Goal: Task Accomplishment & Management: Manage account settings

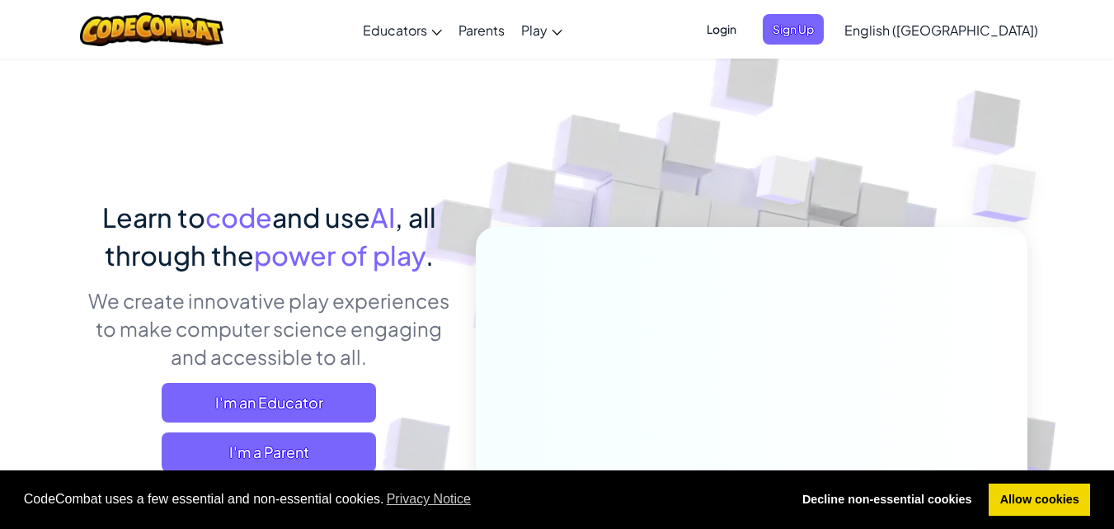
click at [746, 16] on span "Login" at bounding box center [721, 29] width 49 height 31
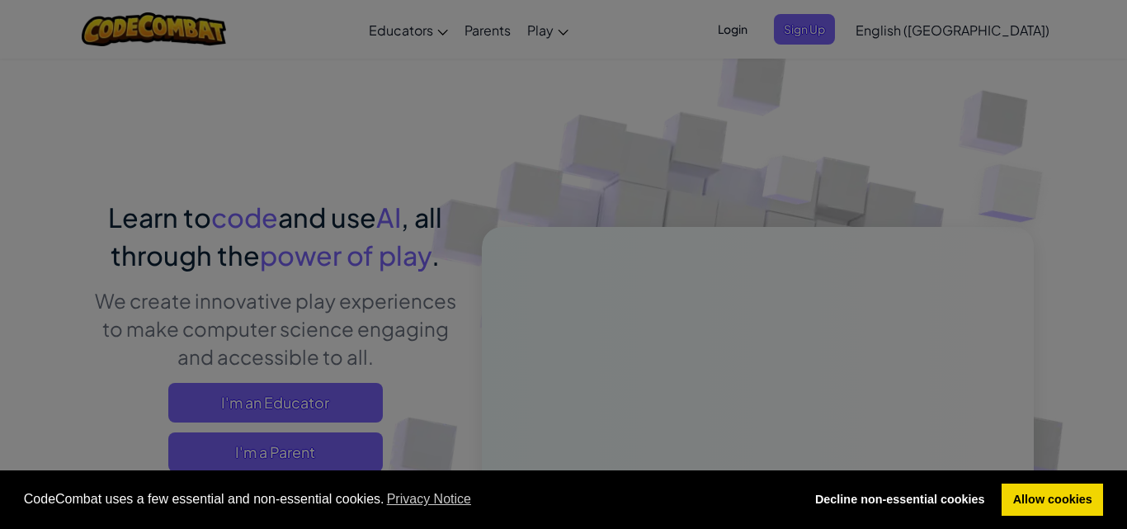
click at [0, 0] on div "Log In Unknown Error Email or Username : Forgot your password? Password : Log I…" at bounding box center [0, 0] width 0 height 0
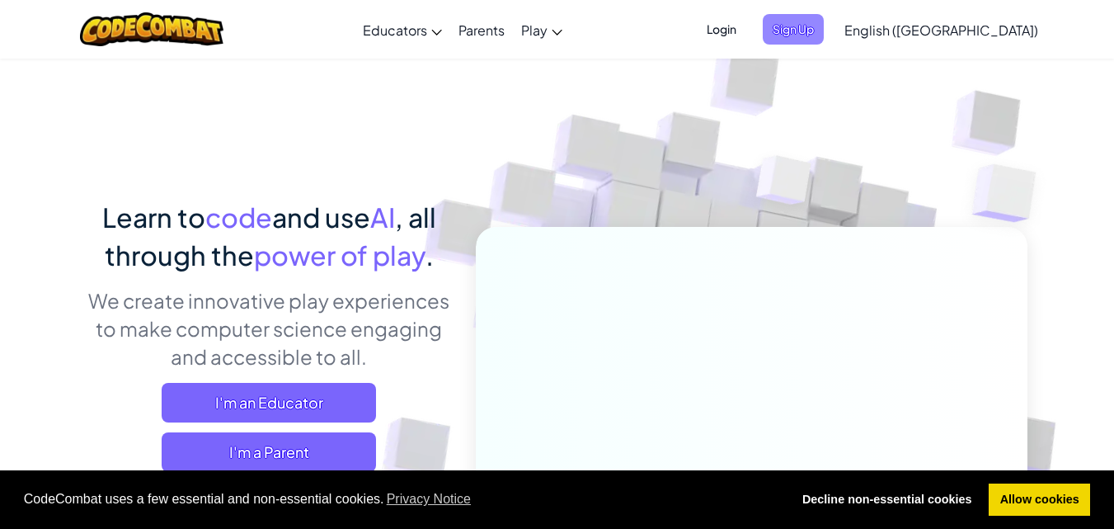
click at [824, 36] on span "Sign Up" at bounding box center [793, 29] width 61 height 31
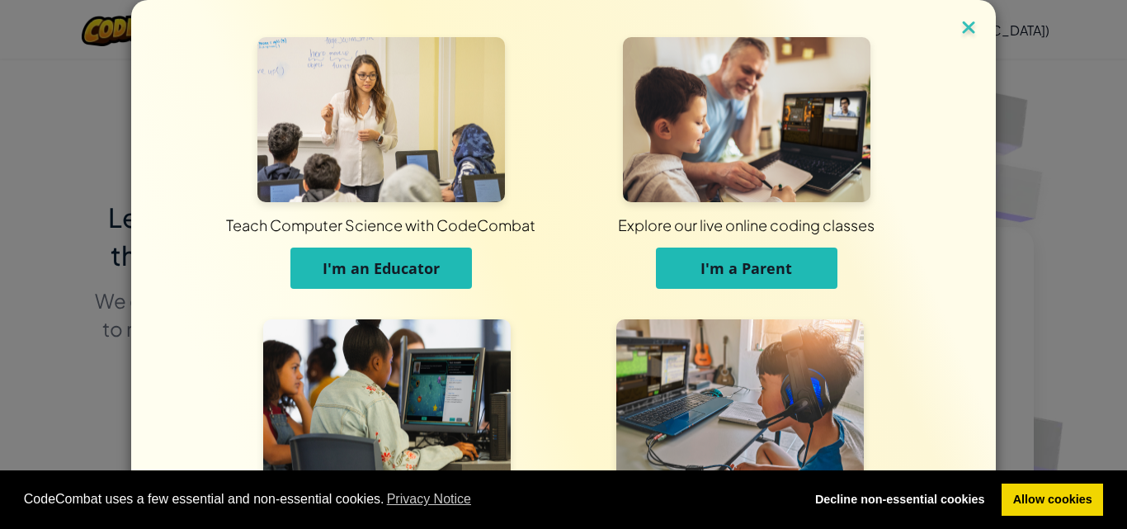
click at [958, 33] on img at bounding box center [968, 28] width 21 height 25
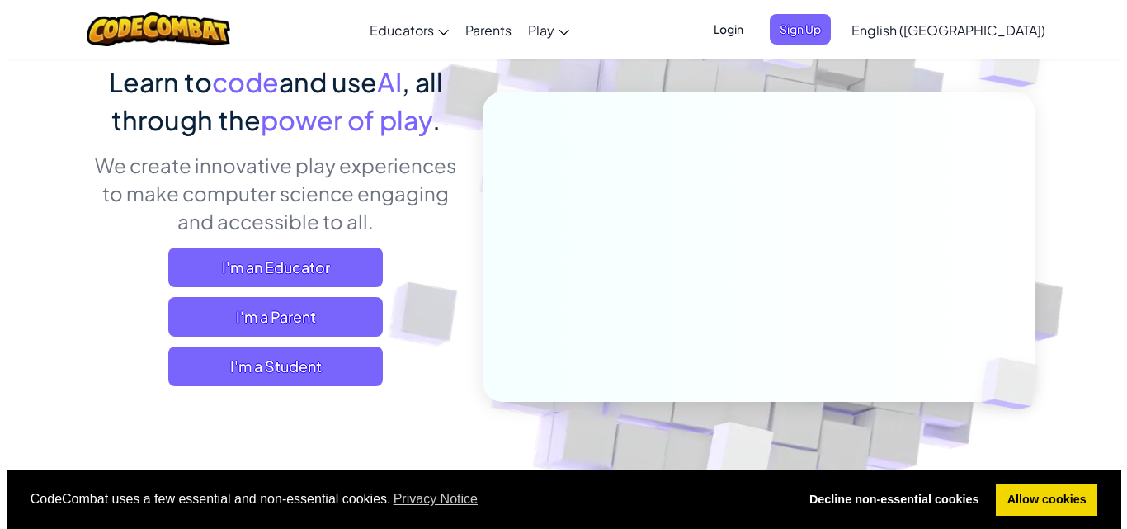
scroll to position [132, 0]
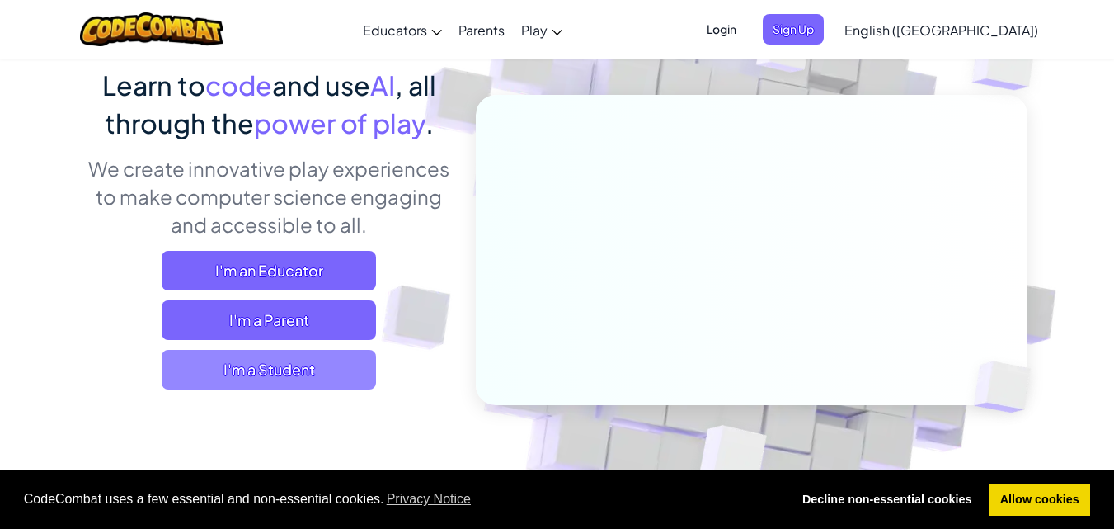
click at [252, 383] on span "I'm a Student" at bounding box center [269, 370] width 214 height 40
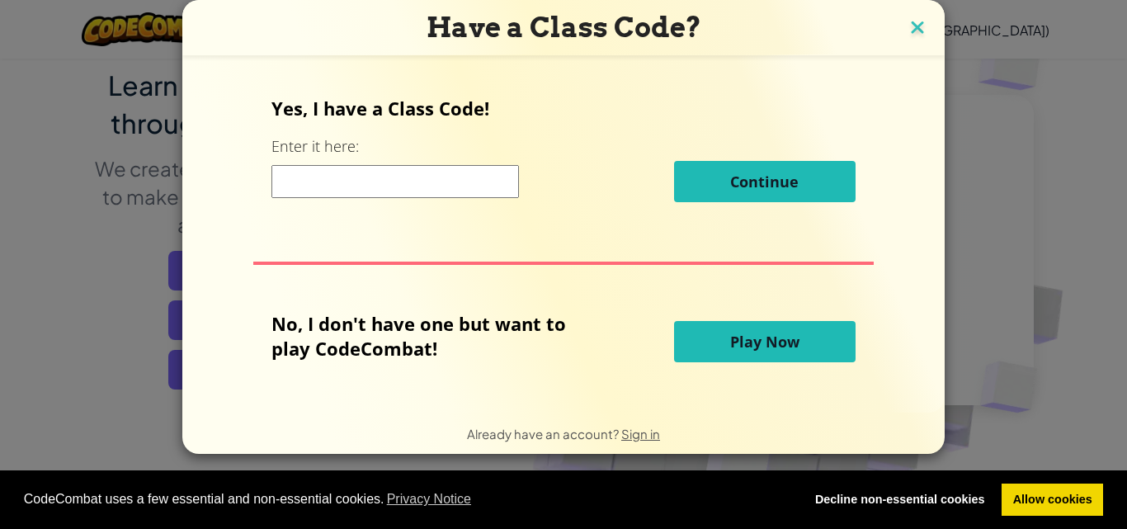
click at [906, 19] on img at bounding box center [916, 28] width 21 height 25
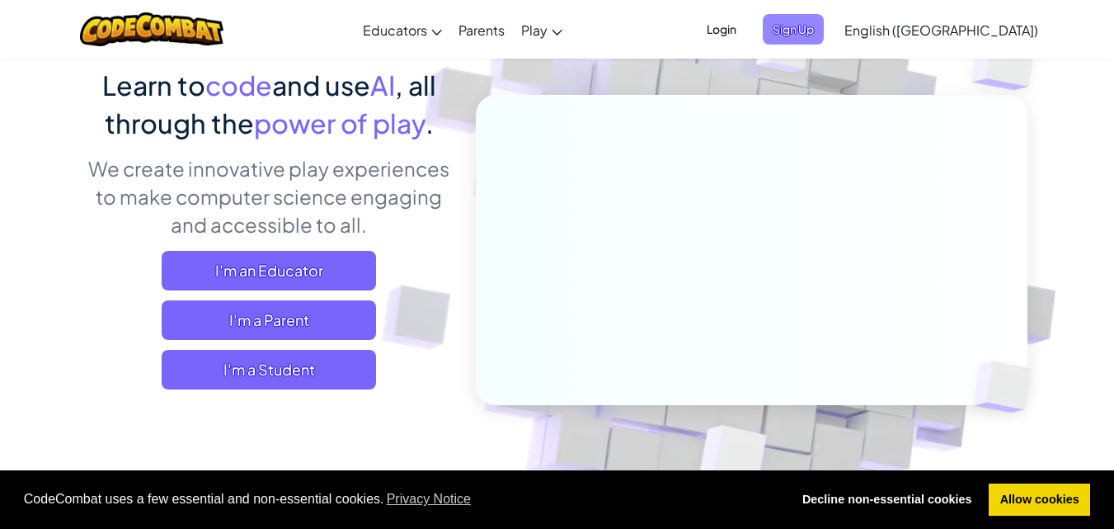
click at [824, 18] on span "Sign Up" at bounding box center [793, 29] width 61 height 31
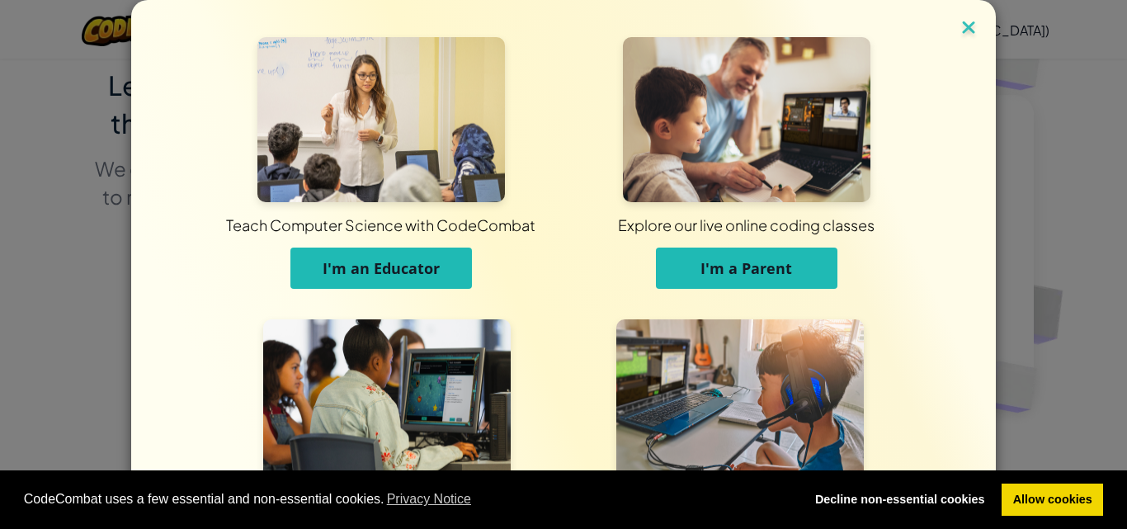
click at [958, 19] on img at bounding box center [968, 28] width 21 height 25
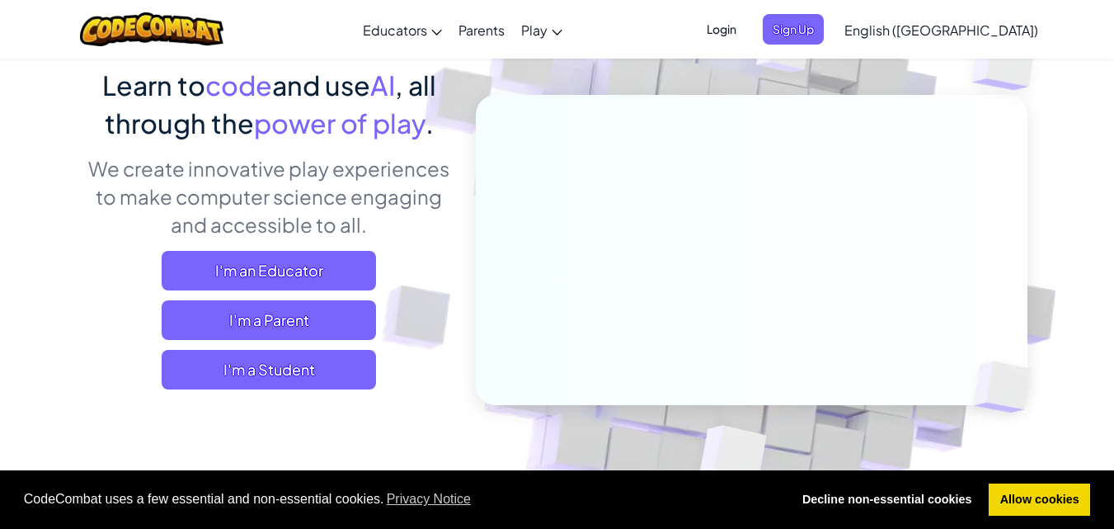
click at [746, 24] on span "Login" at bounding box center [721, 29] width 49 height 31
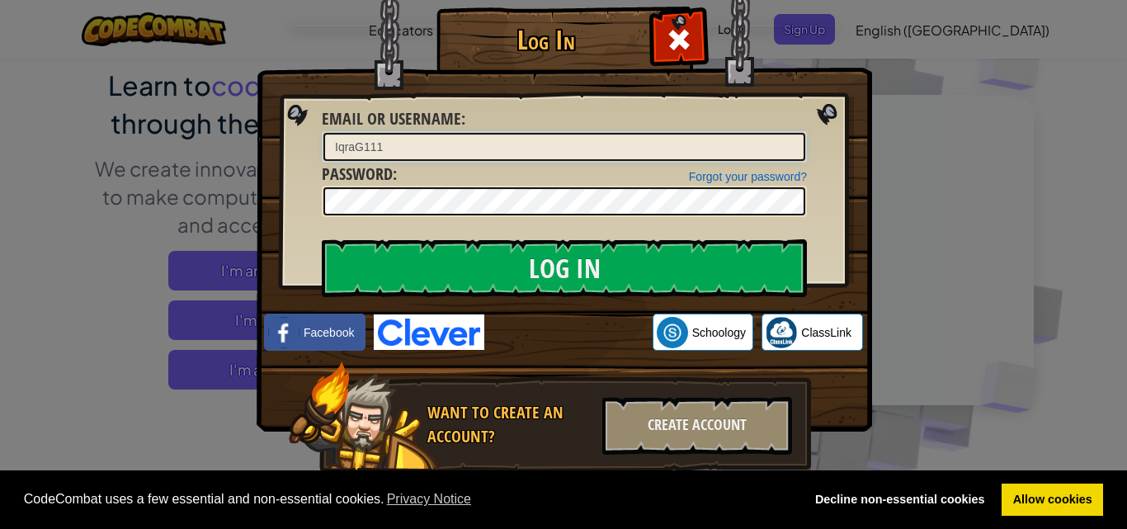
click at [685, 151] on input "IqraG111" at bounding box center [564, 147] width 482 height 28
type input "I"
type input "omgimslaying"
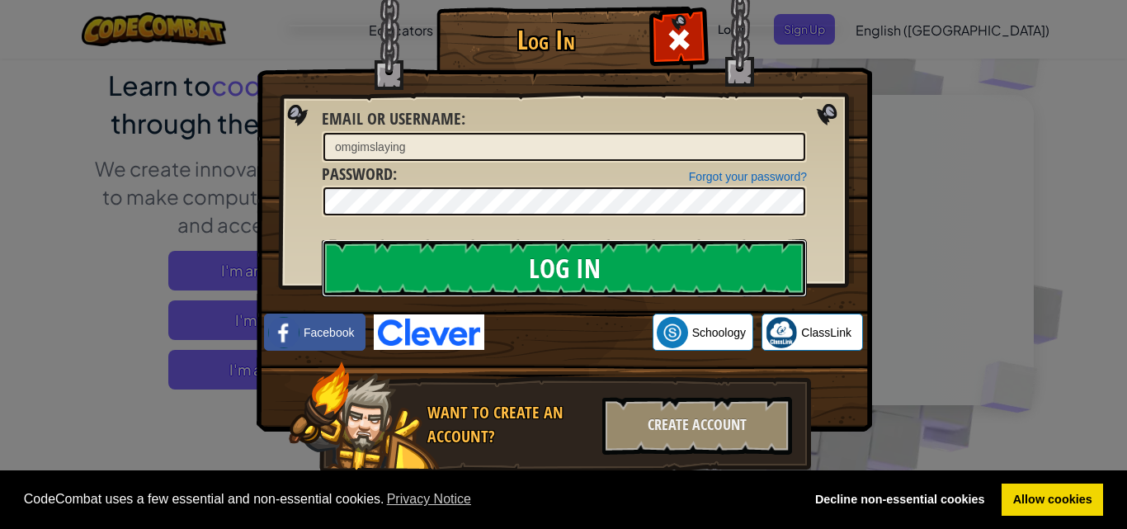
click at [441, 255] on input "Log In" at bounding box center [564, 268] width 485 height 58
